Goal: Task Accomplishment & Management: Complete application form

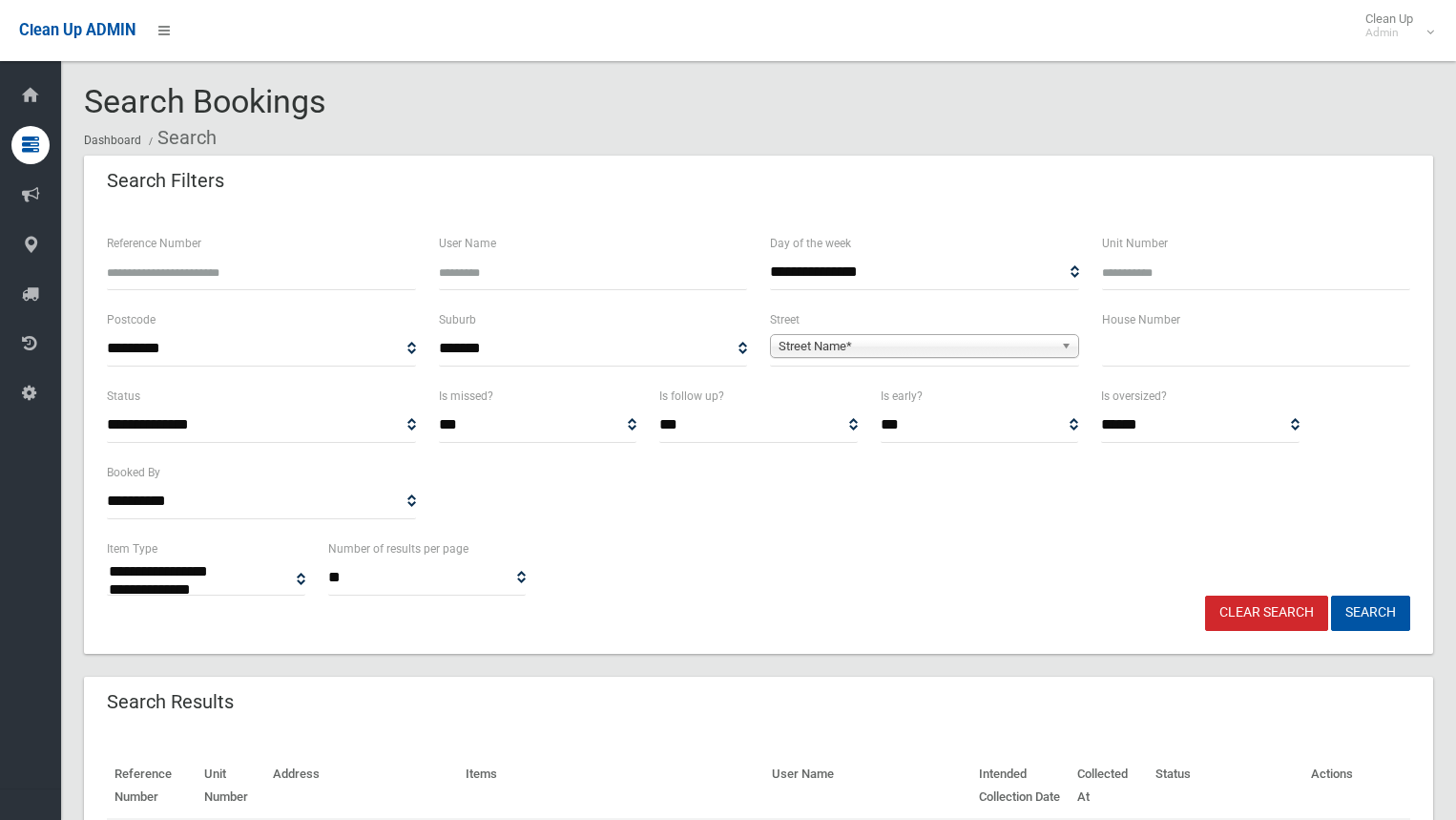
select select
type input "*"
drag, startPoint x: 1193, startPoint y: 350, endPoint x: 1042, endPoint y: 361, distance: 151.4
click at [1118, 354] on input "*" at bounding box center [1256, 348] width 309 height 35
type input "**"
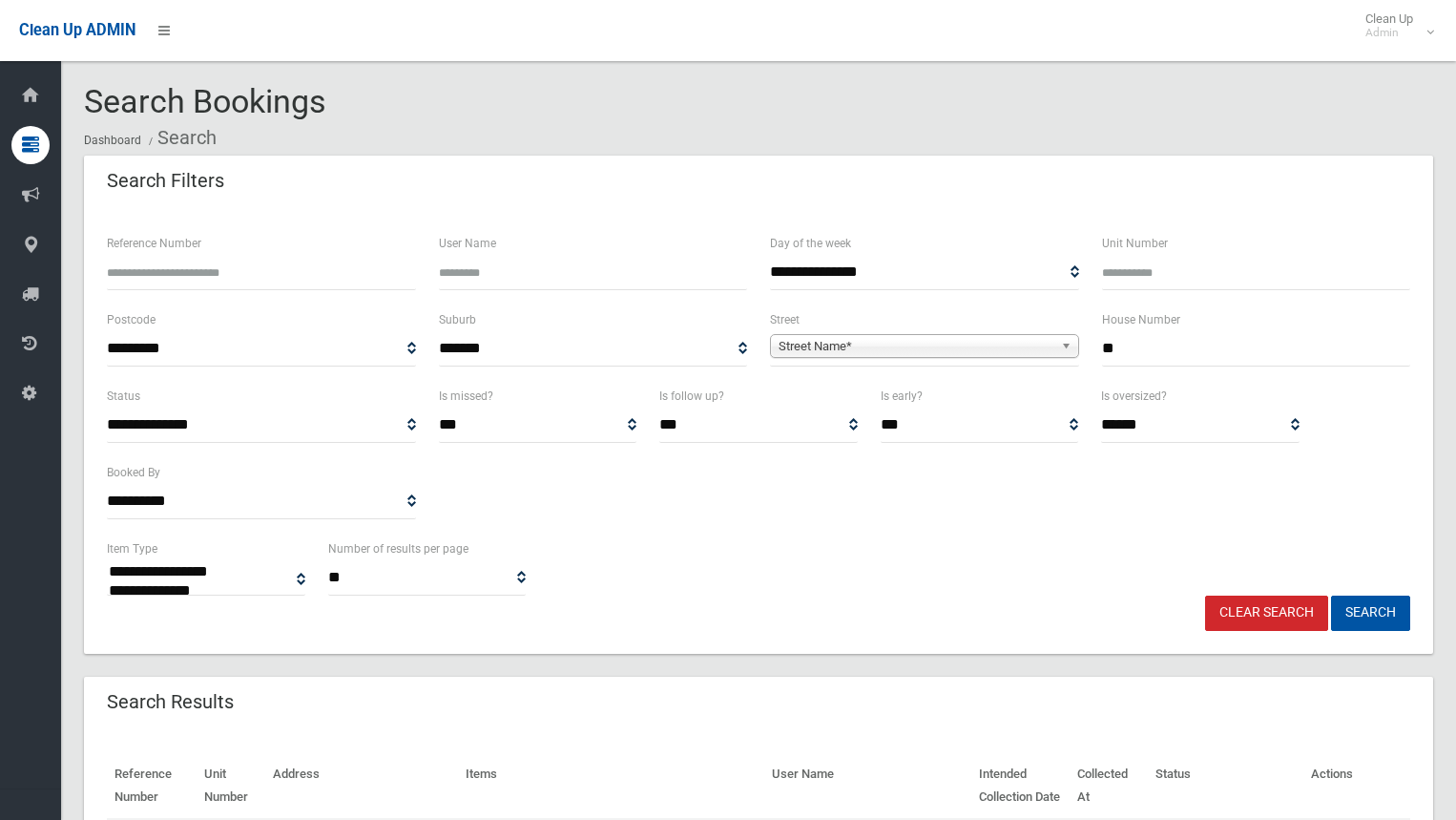
click at [972, 344] on span "Street Name*" at bounding box center [916, 346] width 275 height 23
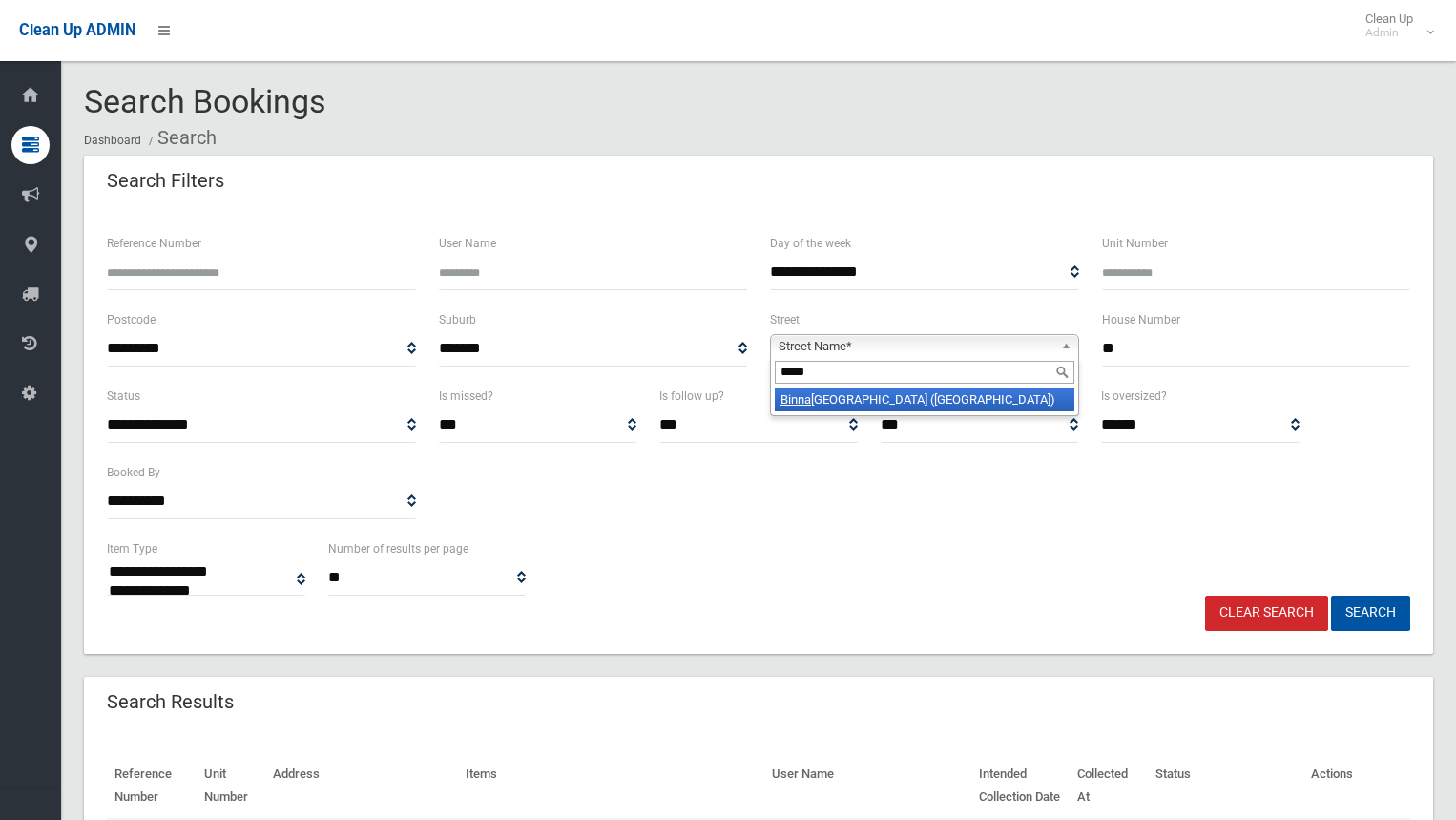
type input "*****"
click at [969, 398] on li "Binna Burra Street (VILLAWOOD 2163)" at bounding box center [924, 399] width 300 height 24
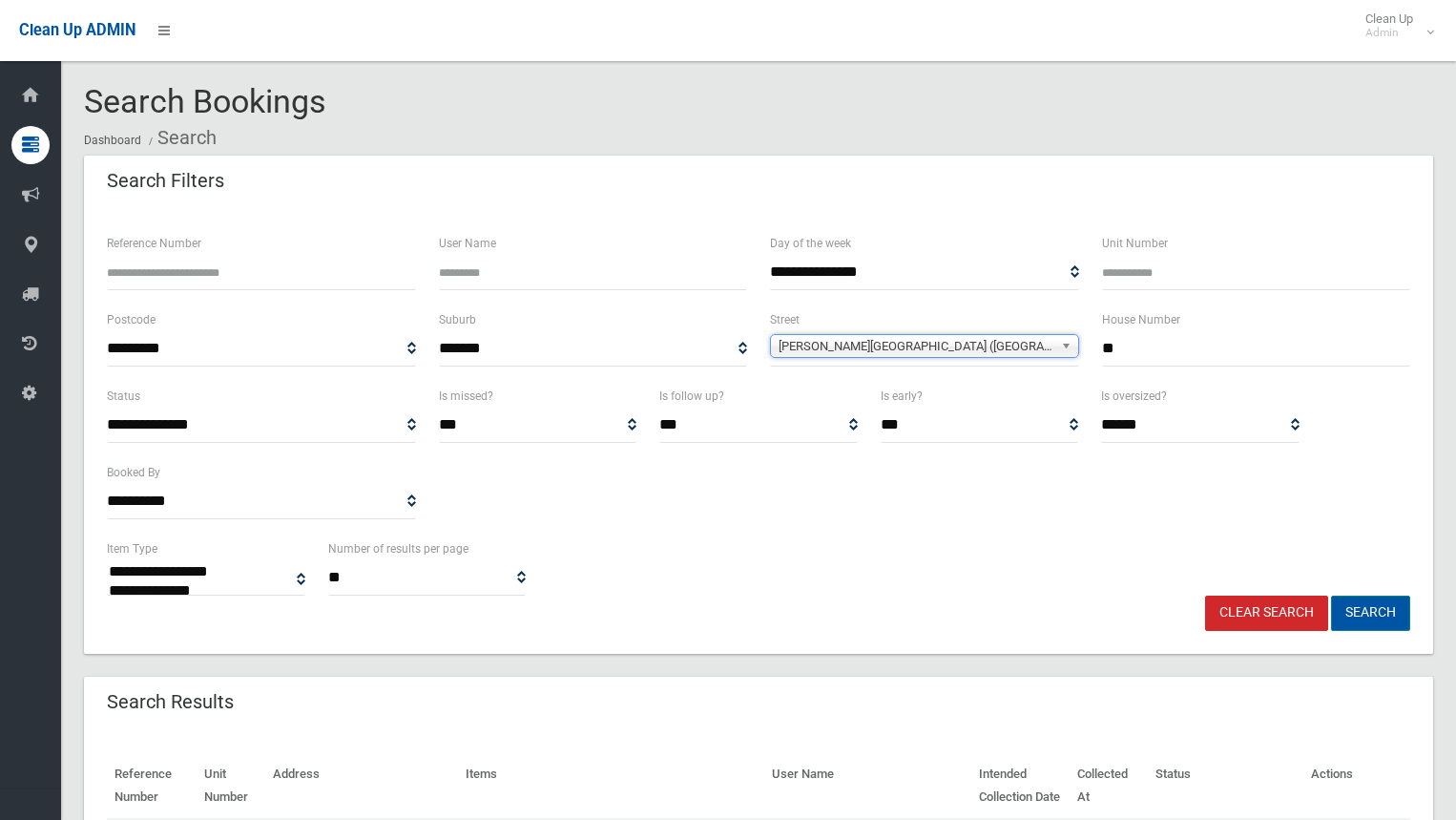
click at [1368, 607] on button "Search" at bounding box center [1371, 613] width 80 height 35
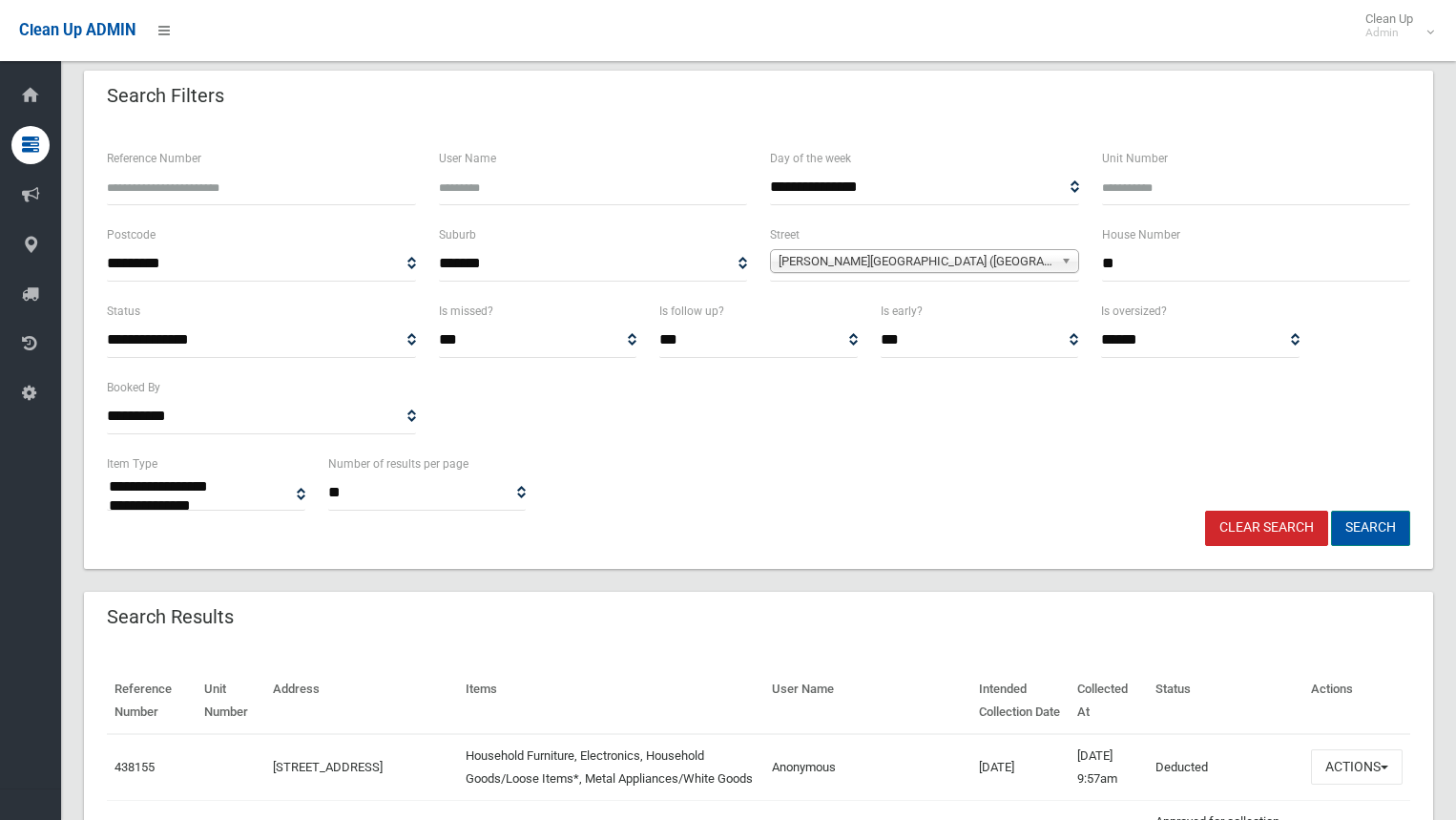
scroll to position [286, 0]
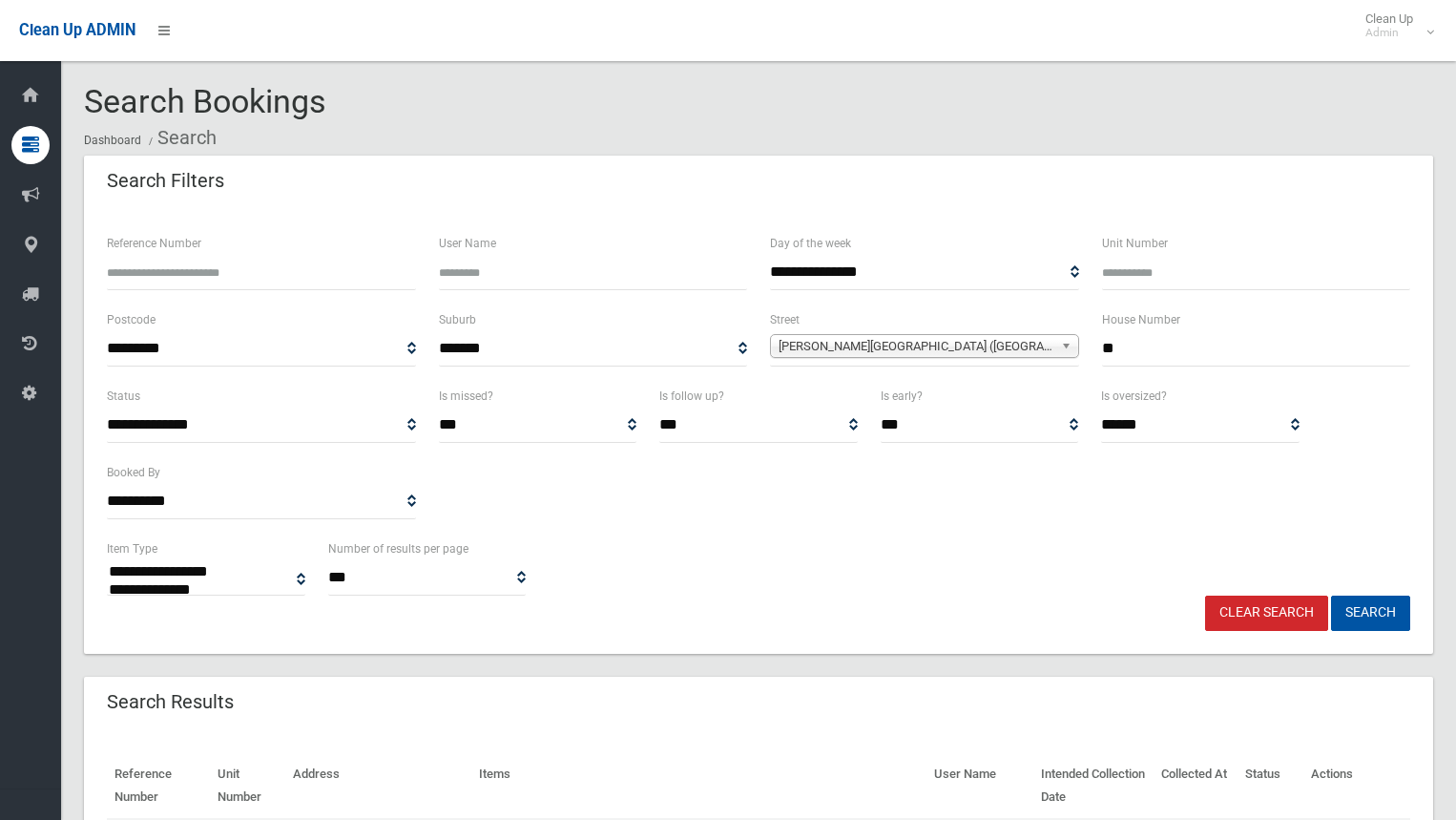
select select
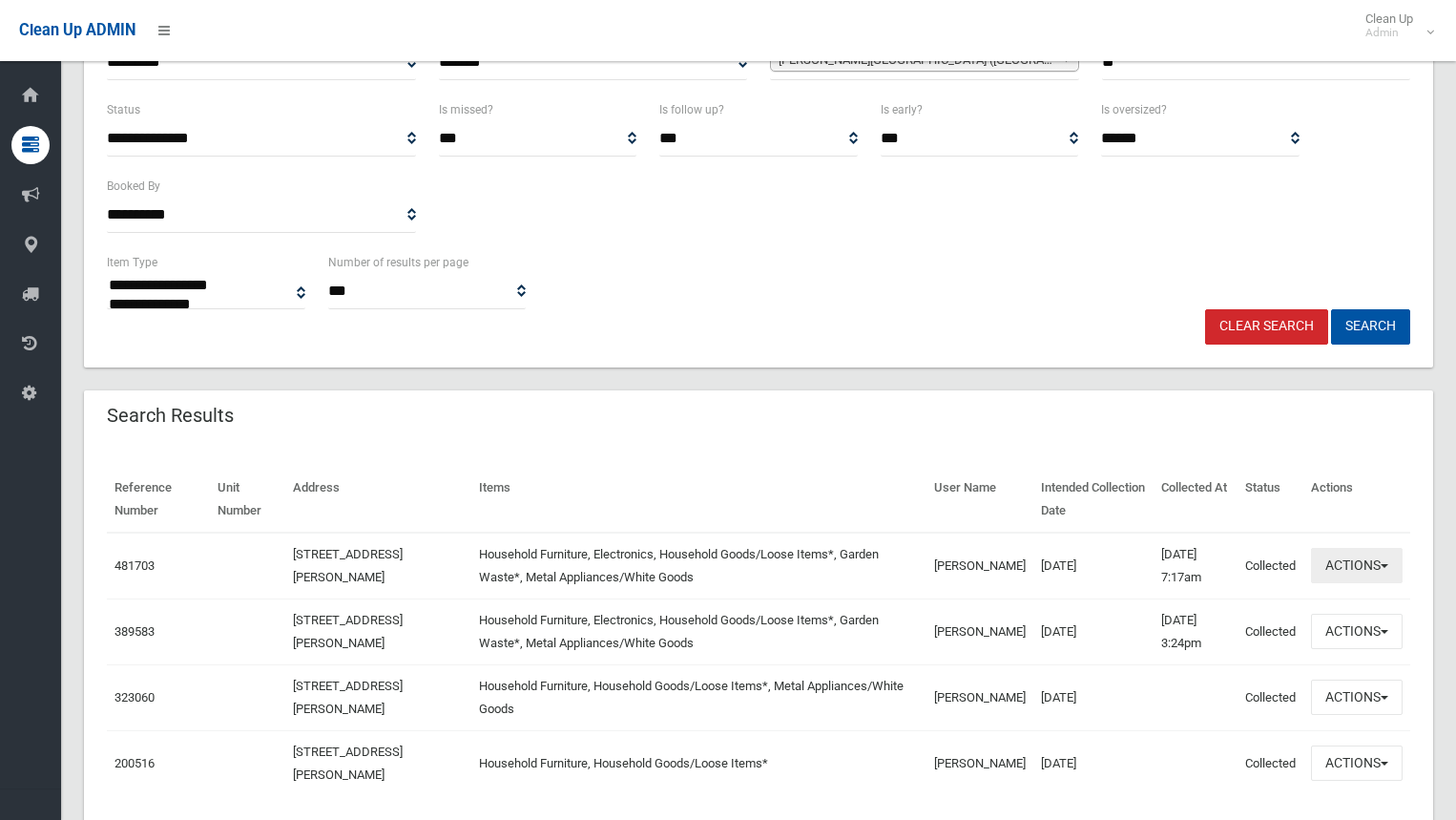
click at [1341, 575] on button "Actions" at bounding box center [1357, 566] width 91 height 35
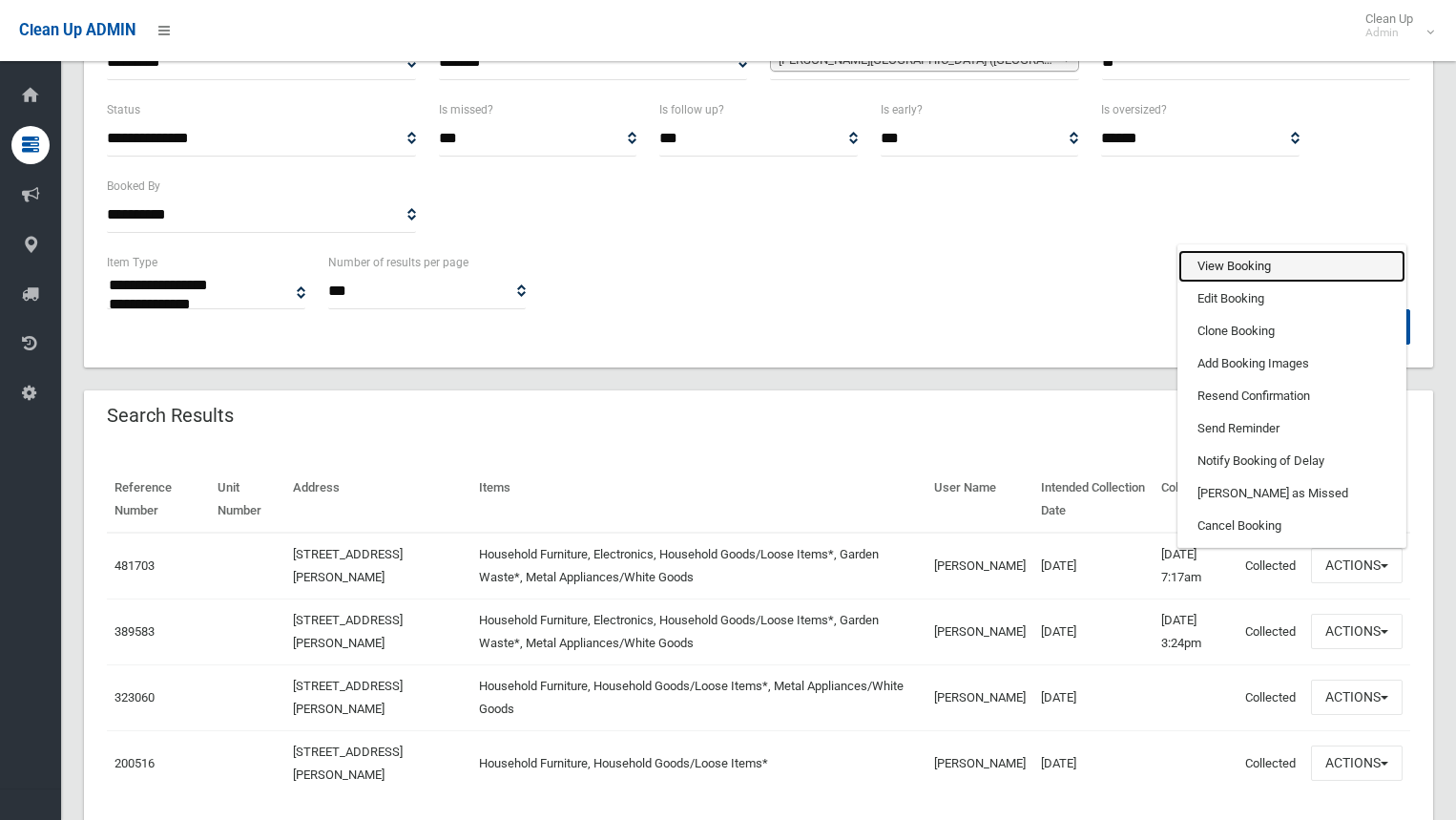
click at [1229, 258] on link "View Booking" at bounding box center [1292, 266] width 227 height 32
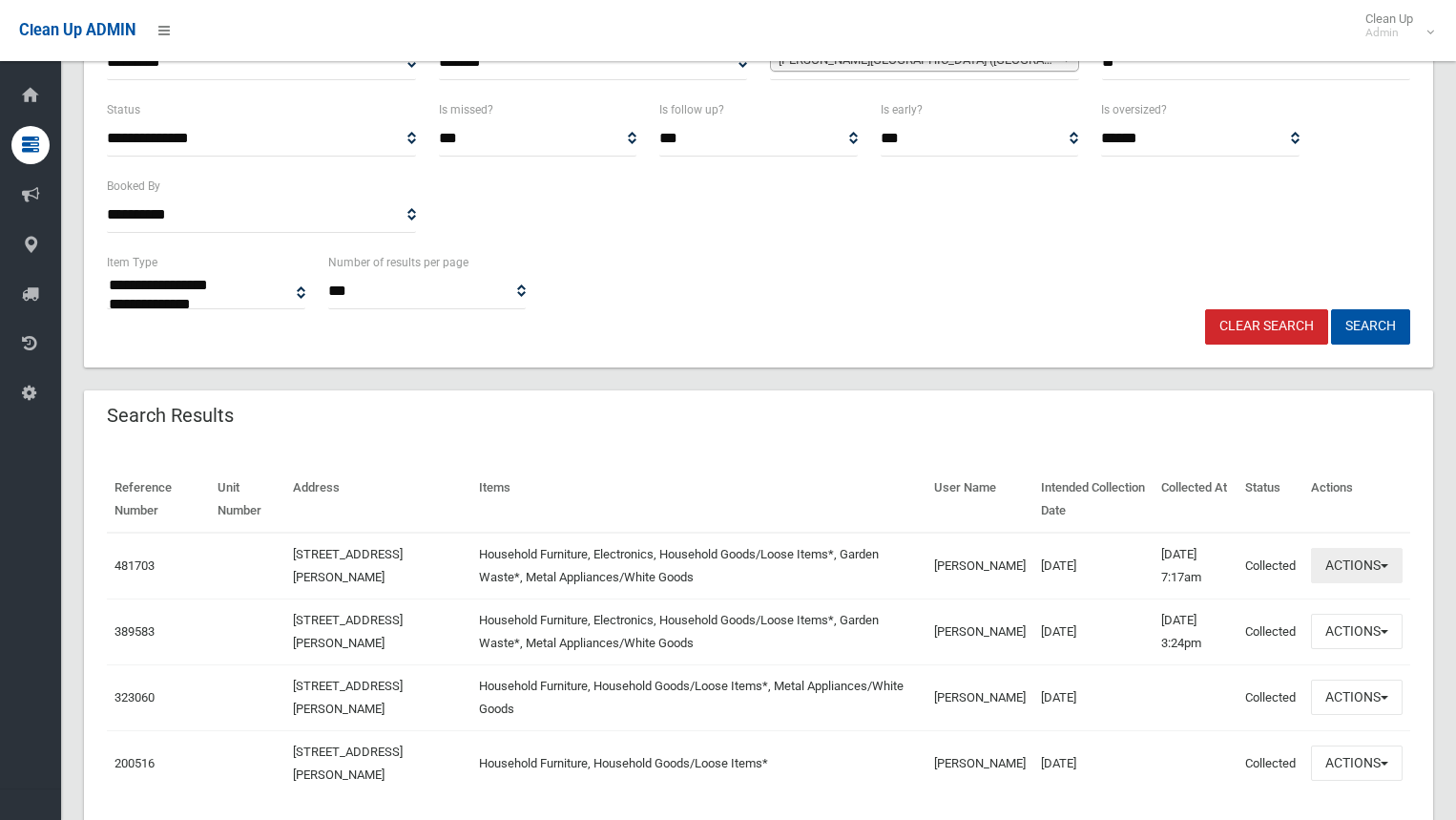
click at [1329, 555] on button "Actions" at bounding box center [1357, 566] width 91 height 35
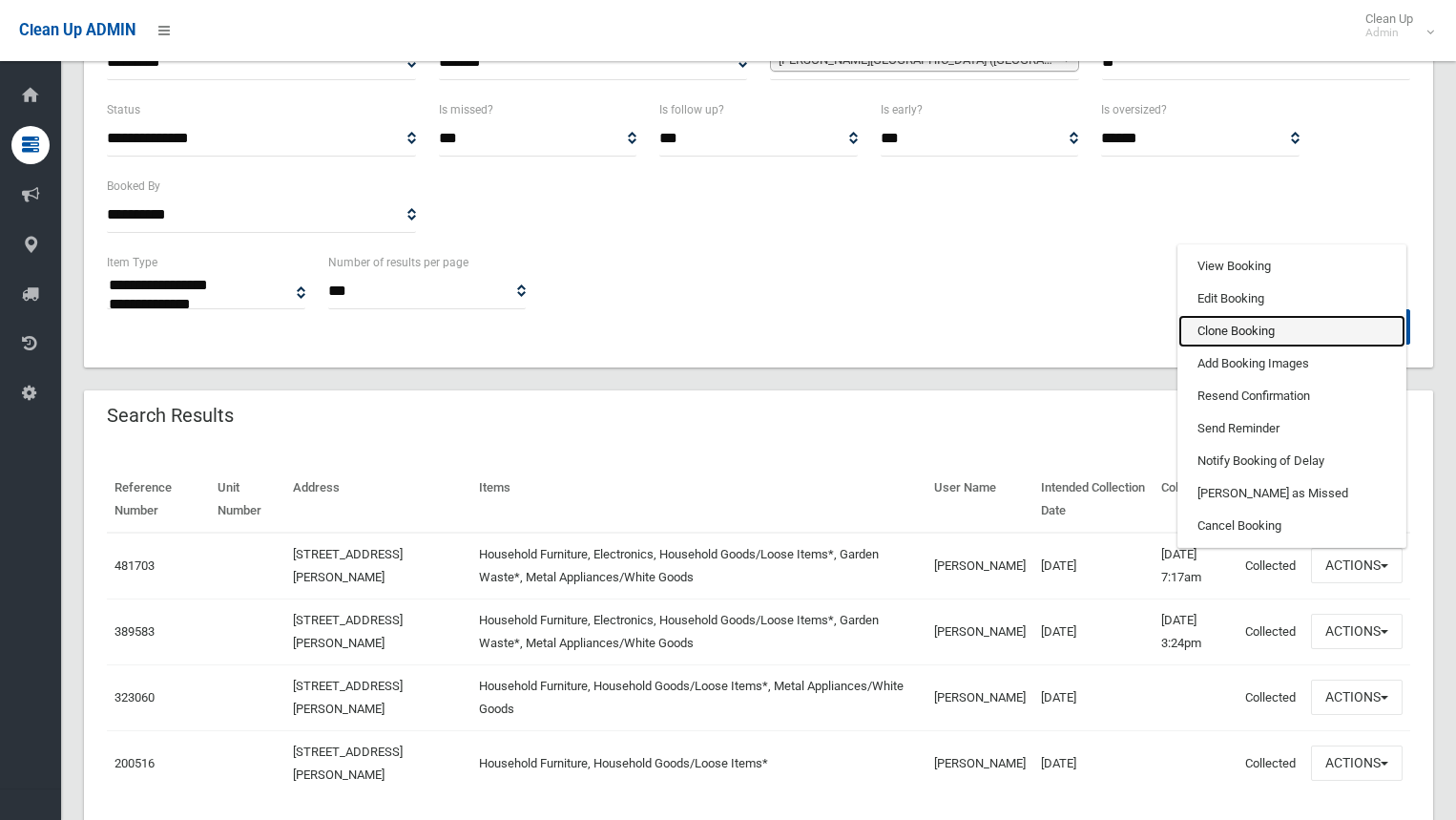
click at [1242, 330] on link "Clone Booking" at bounding box center [1292, 331] width 227 height 32
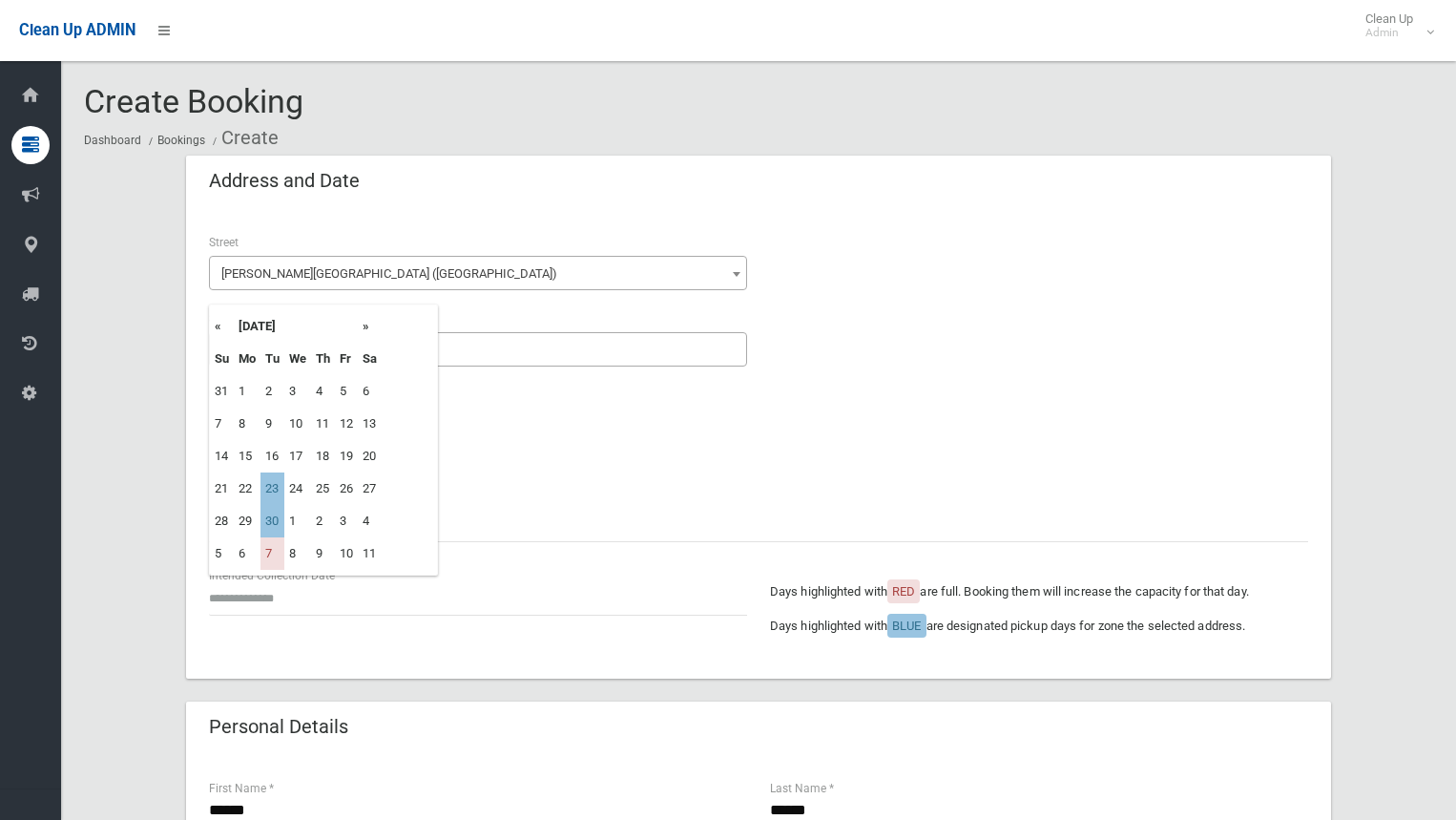
scroll to position [191, 0]
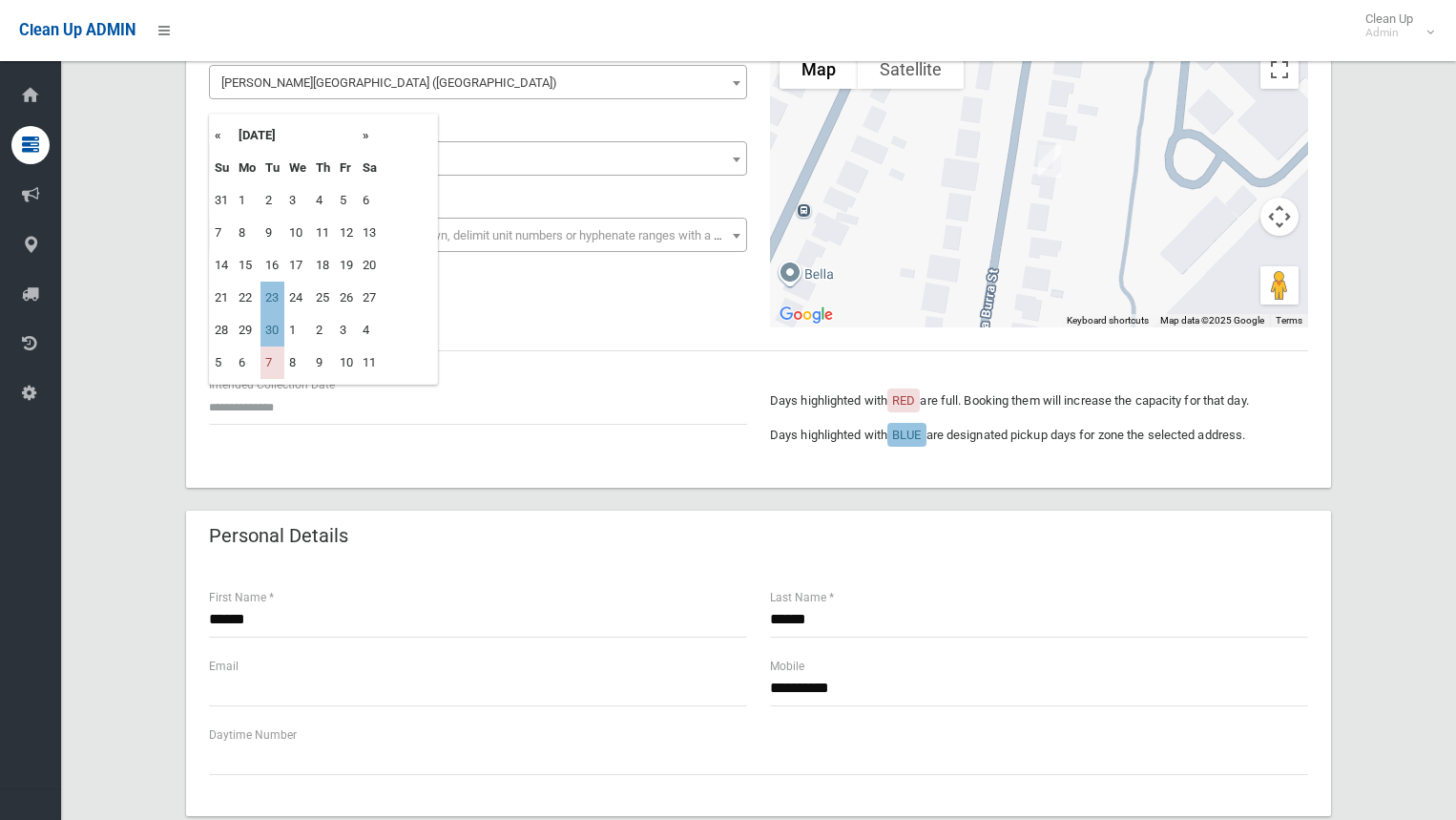
click at [375, 132] on th "»" at bounding box center [370, 135] width 24 height 32
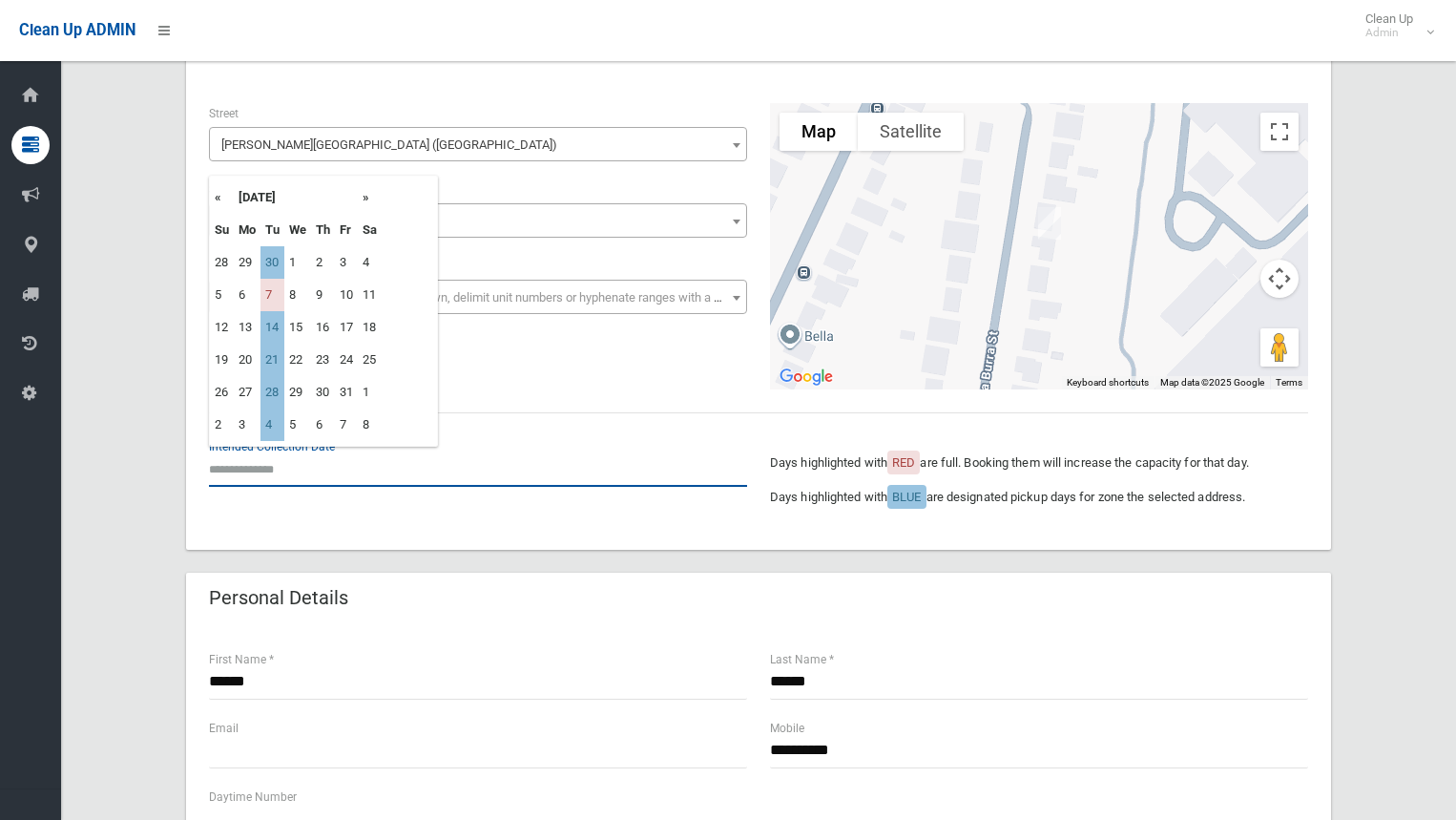
scroll to position [95, 0]
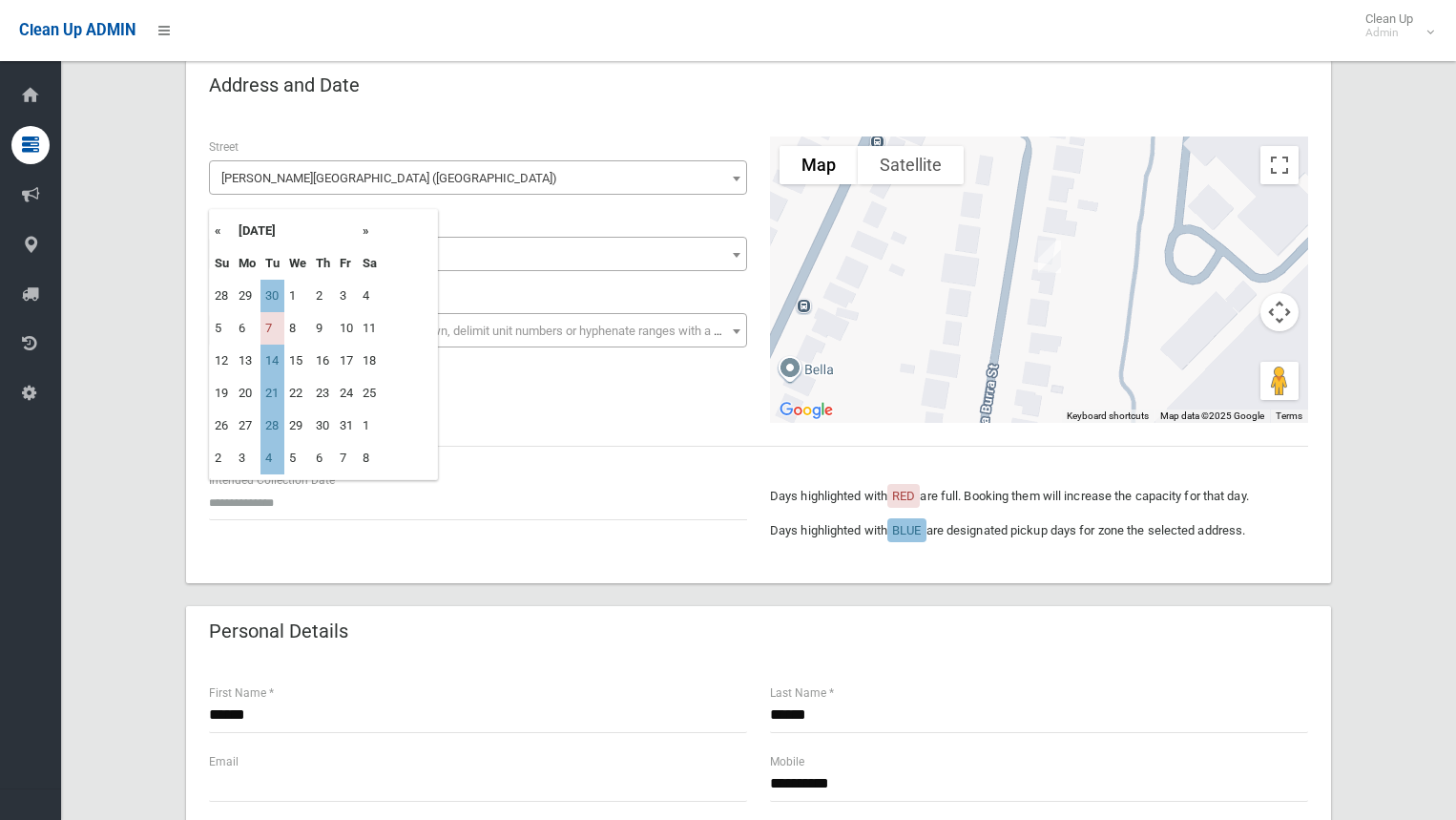
click at [212, 229] on th "«" at bounding box center [221, 230] width 24 height 32
click at [271, 385] on td "23" at bounding box center [273, 393] width 24 height 32
type input "**********"
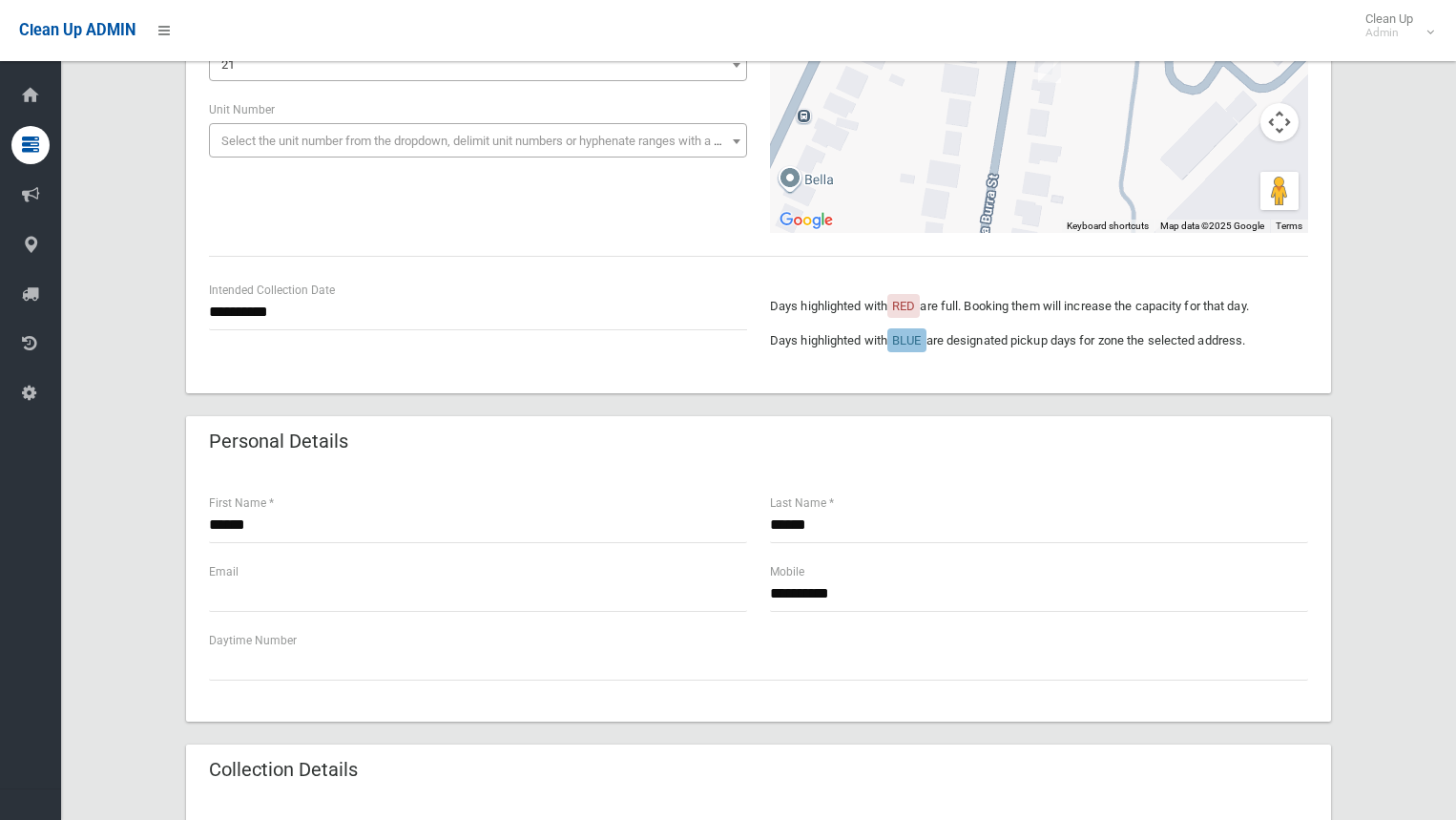
scroll to position [286, 0]
drag, startPoint x: 315, startPoint y: 517, endPoint x: 112, endPoint y: 506, distance: 203.3
click at [112, 506] on div "**********" at bounding box center [759, 702] width 1349 height 1665
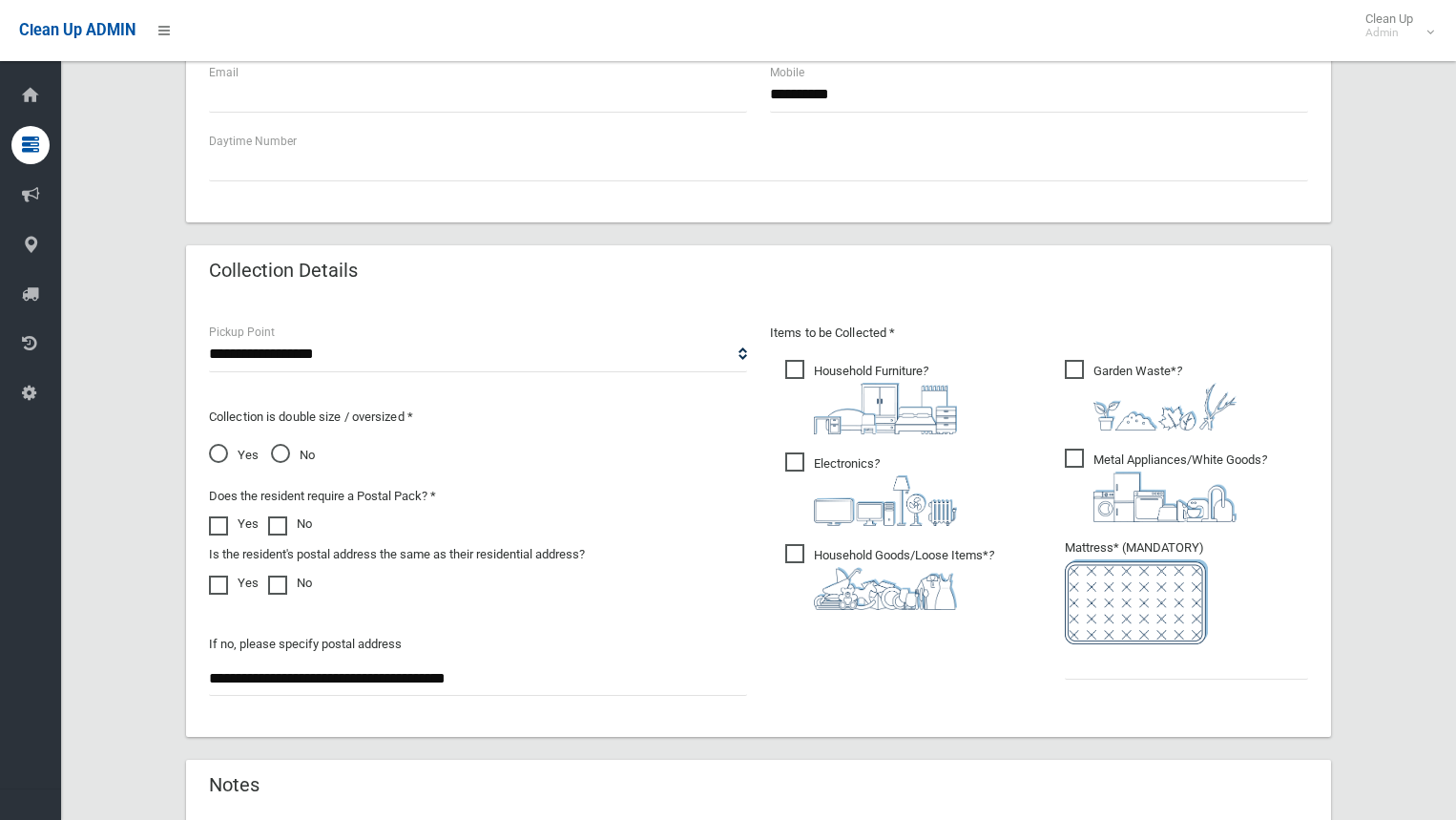
scroll to position [1050, 0]
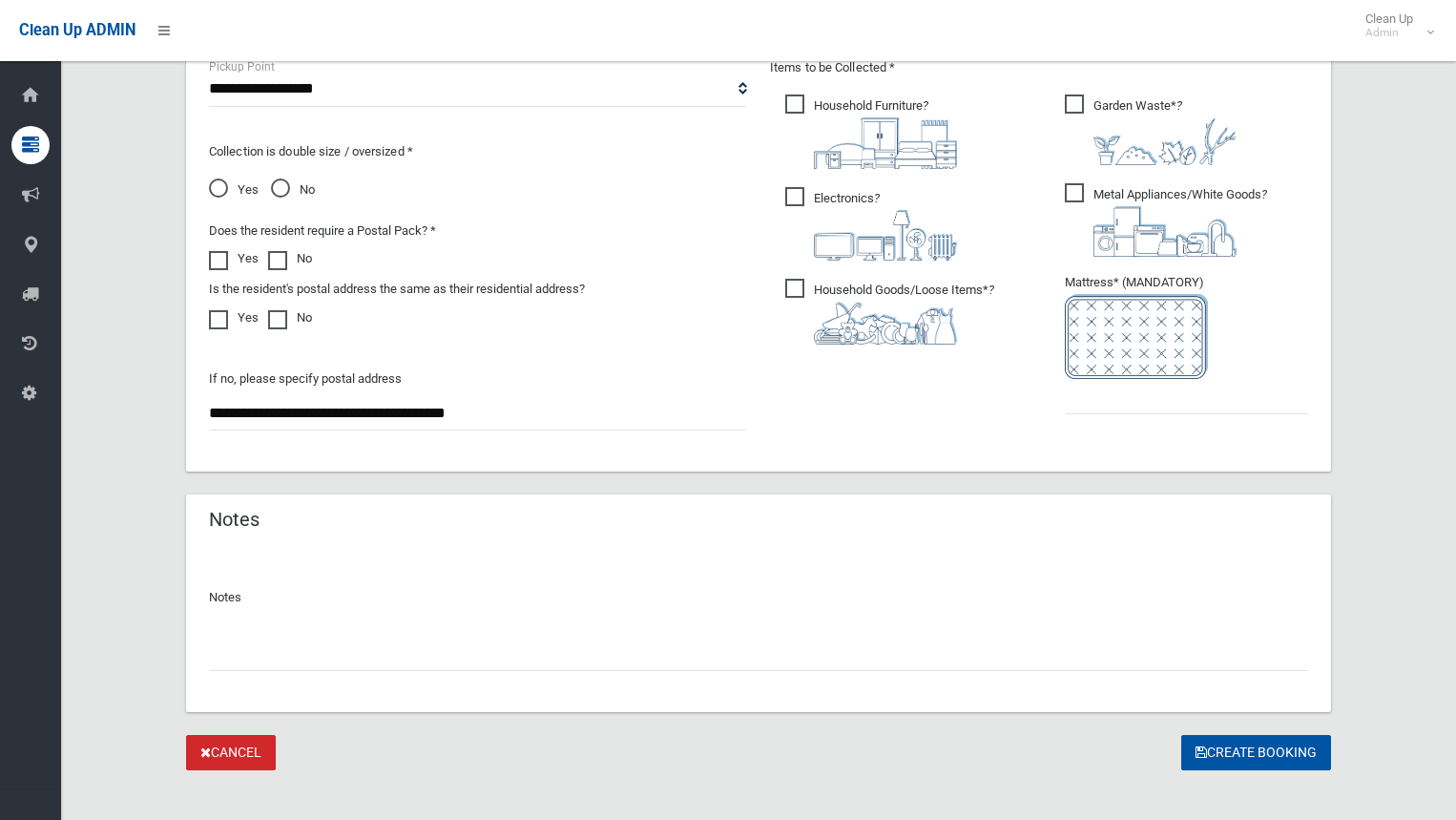
click at [222, 251] on span at bounding box center [223, 251] width 29 height 0
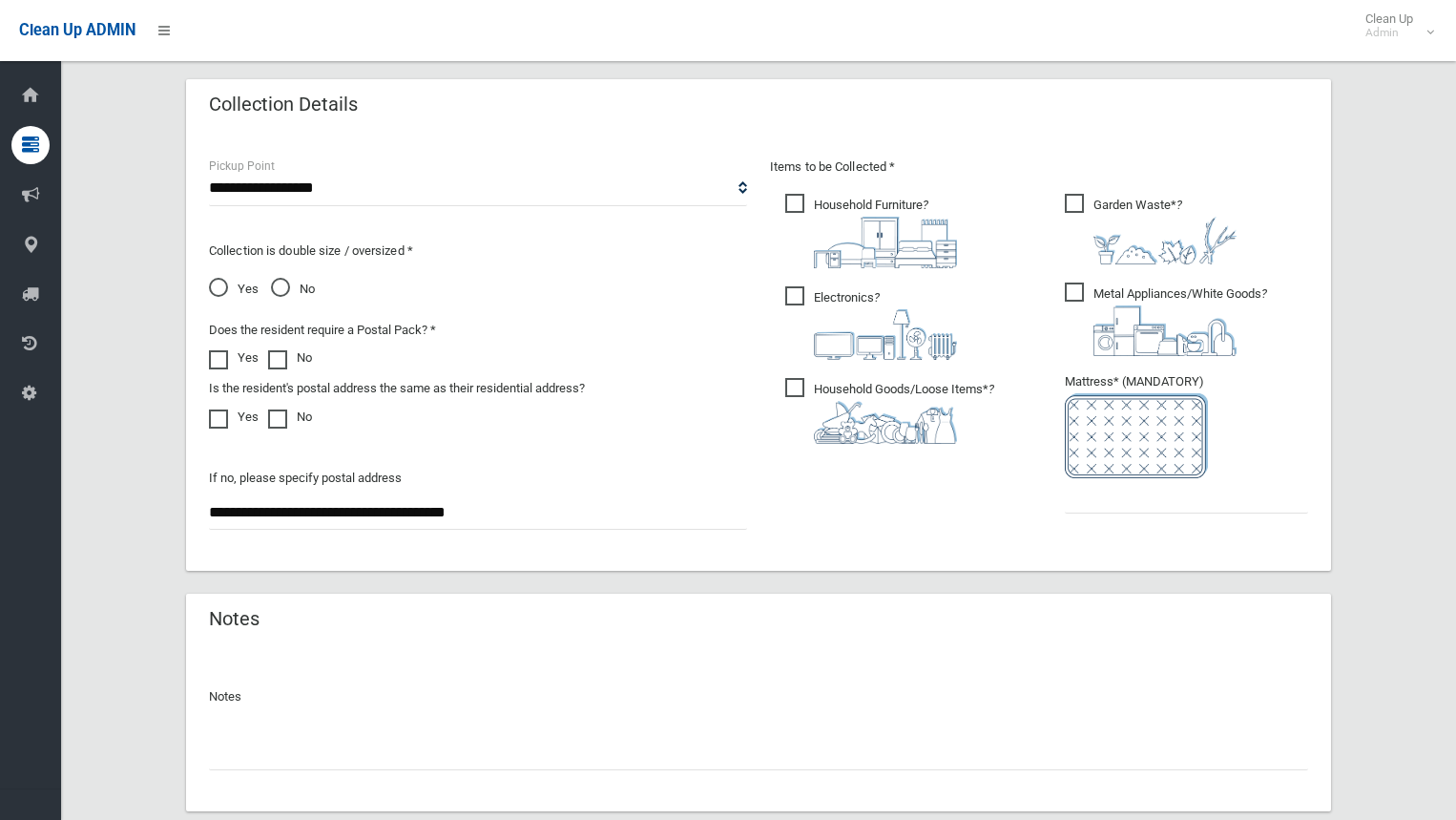
scroll to position [859, 0]
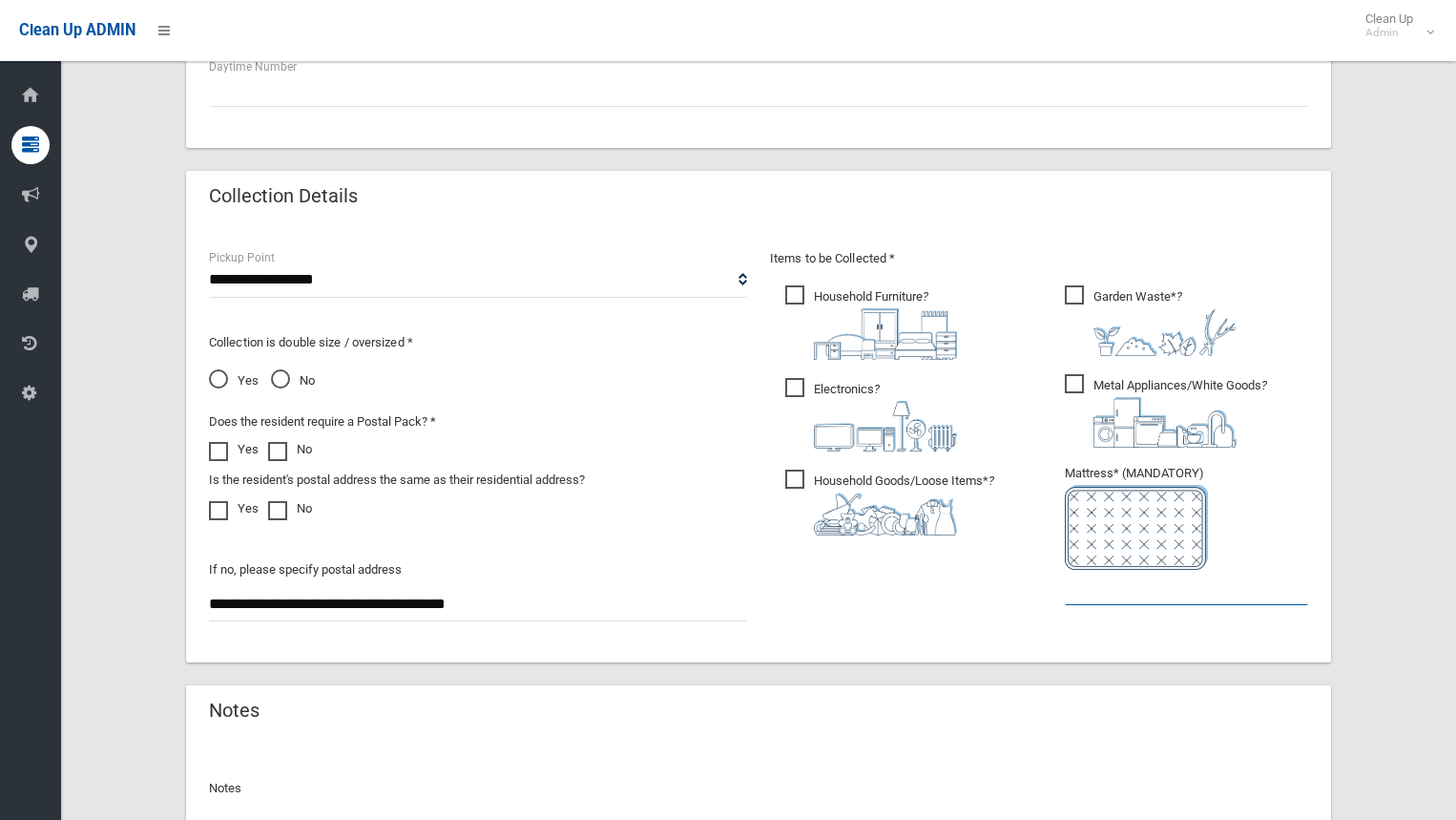
click at [1099, 600] on input "text" at bounding box center [1186, 587] width 243 height 35
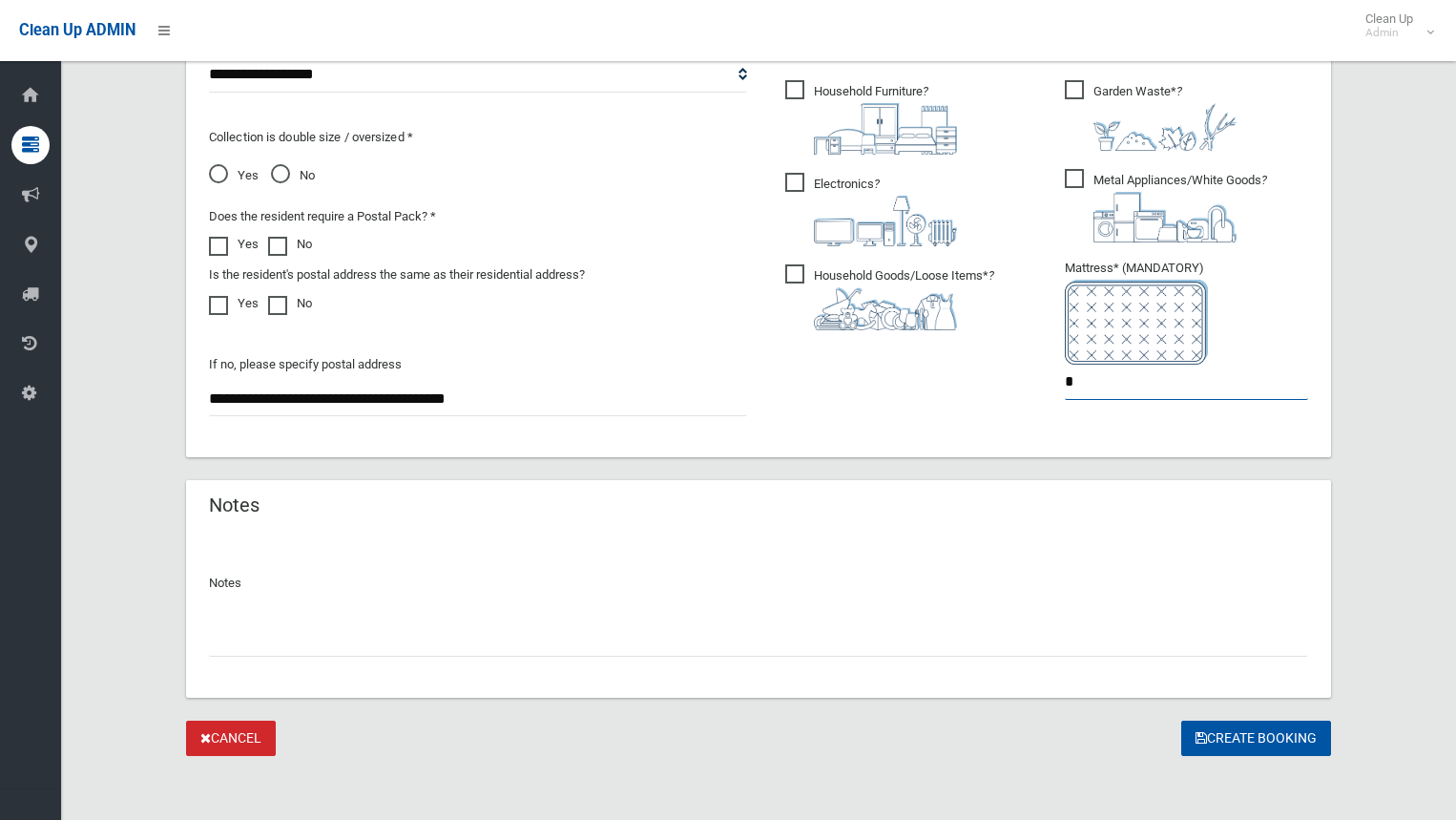
scroll to position [1069, 0]
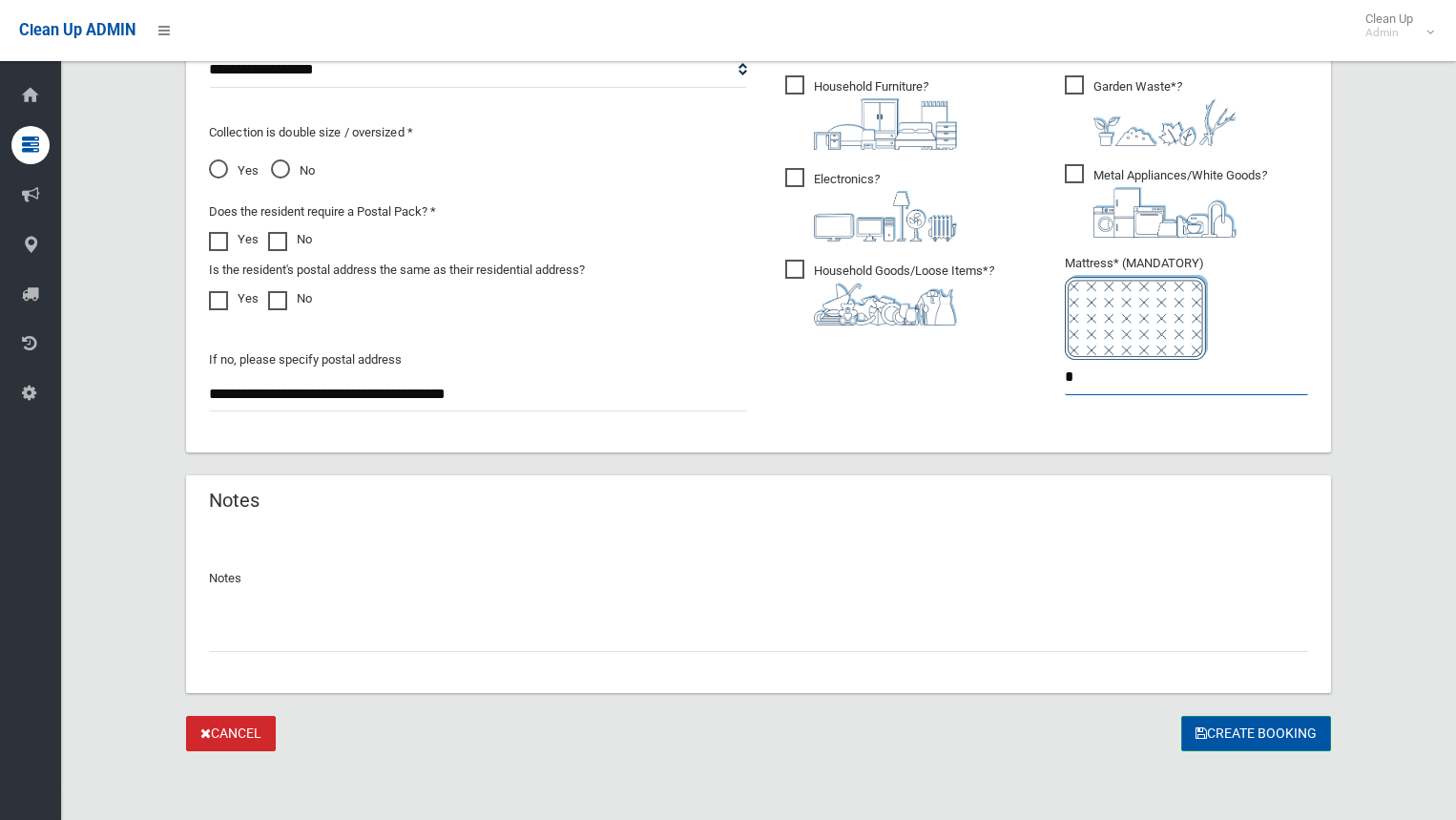
type input "*"
click at [1210, 728] on button "Create Booking" at bounding box center [1256, 734] width 149 height 35
